Goal: Task Accomplishment & Management: Manage account settings

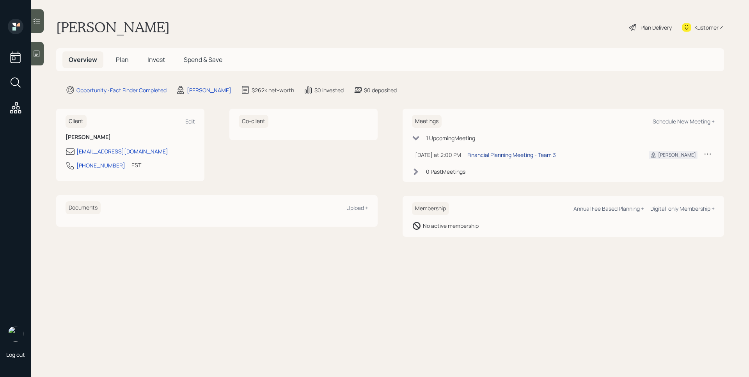
click at [524, 158] on div "Financial Planning Meeting - Team 3" at bounding box center [511, 155] width 88 height 8
click at [37, 51] on icon at bounding box center [37, 54] width 8 height 8
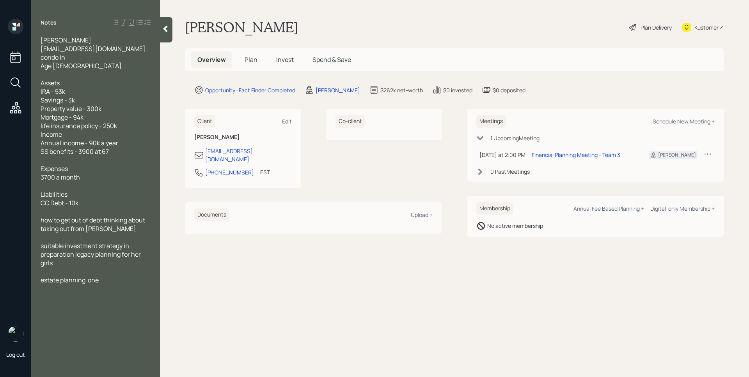
click at [257, 62] on h5 "Plan" at bounding box center [250, 59] width 25 height 17
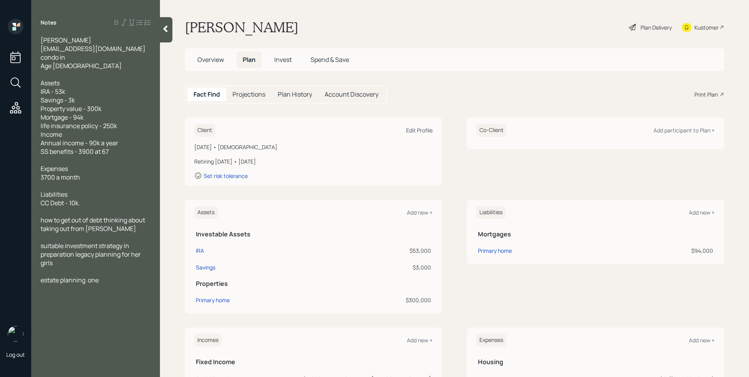
click at [415, 129] on div "Edit Profile" at bounding box center [419, 130] width 27 height 7
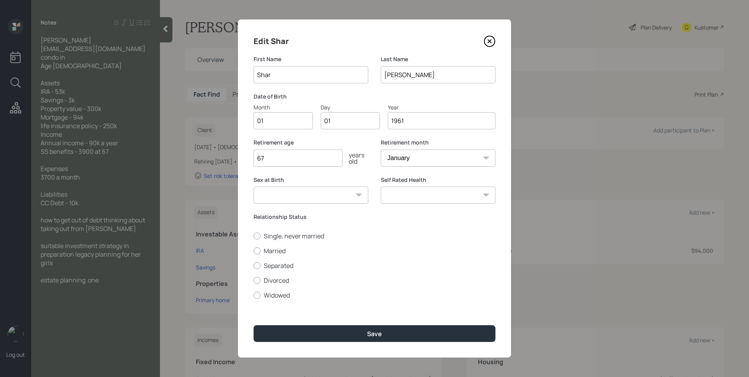
click at [400, 119] on input "1961" at bounding box center [442, 120] width 108 height 17
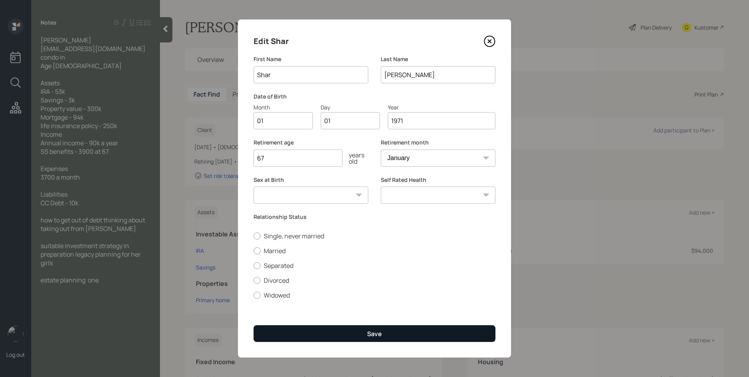
type input "1971"
click at [313, 333] on button "Save" at bounding box center [374, 334] width 242 height 17
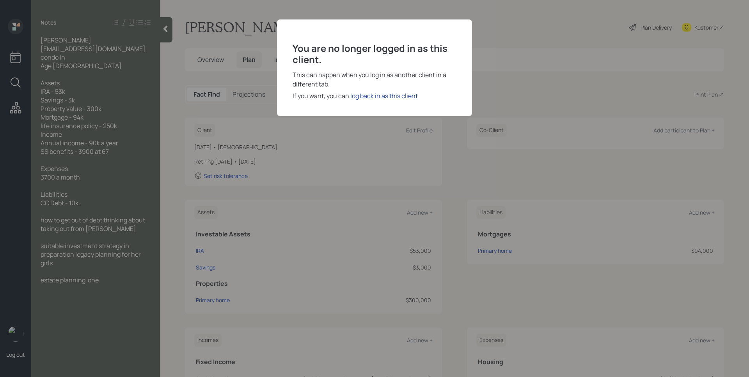
click at [371, 99] on div "log back in as this client" at bounding box center [383, 95] width 67 height 9
